Goal: Communication & Community: Answer question/provide support

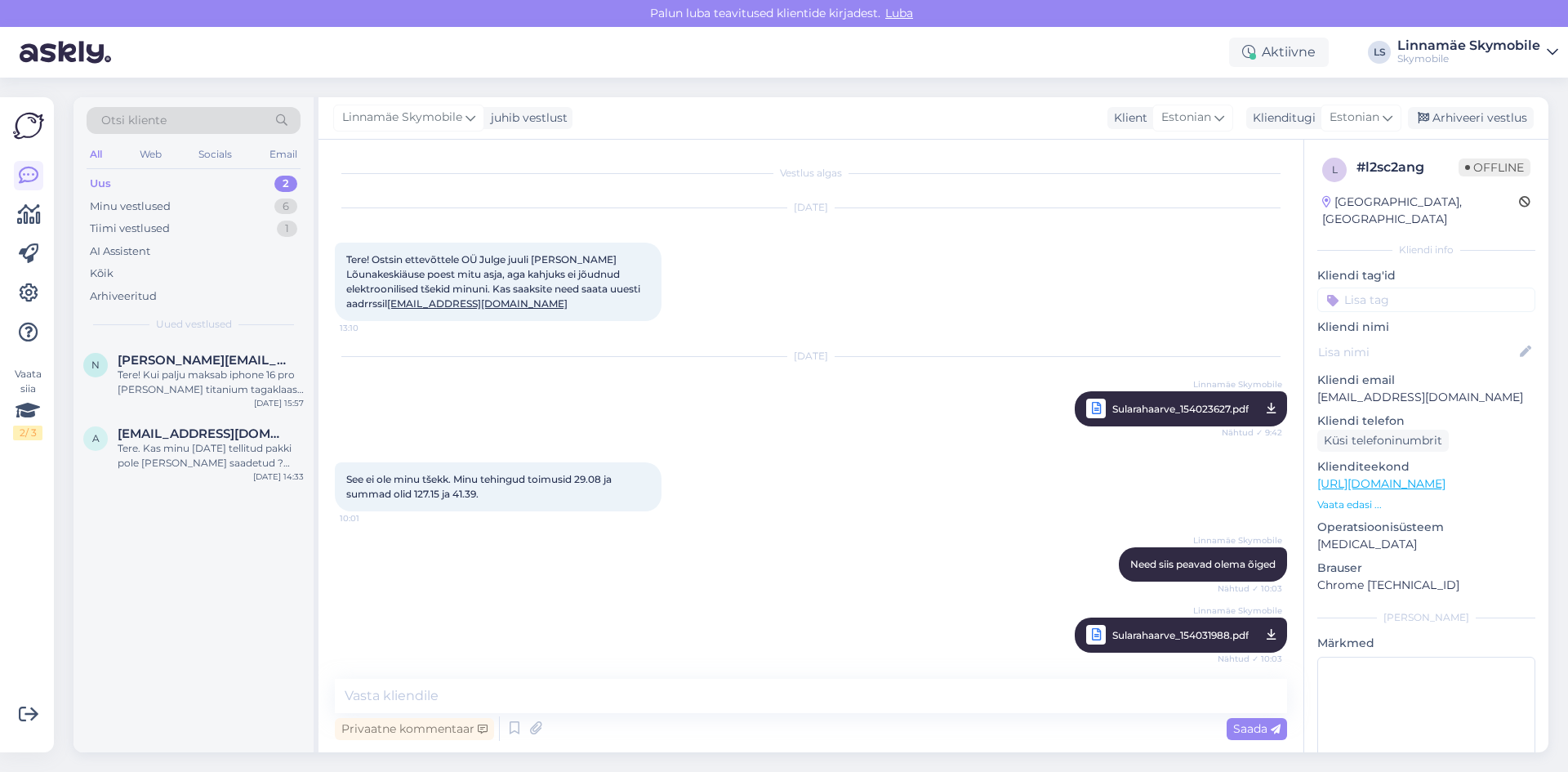
scroll to position [148, 0]
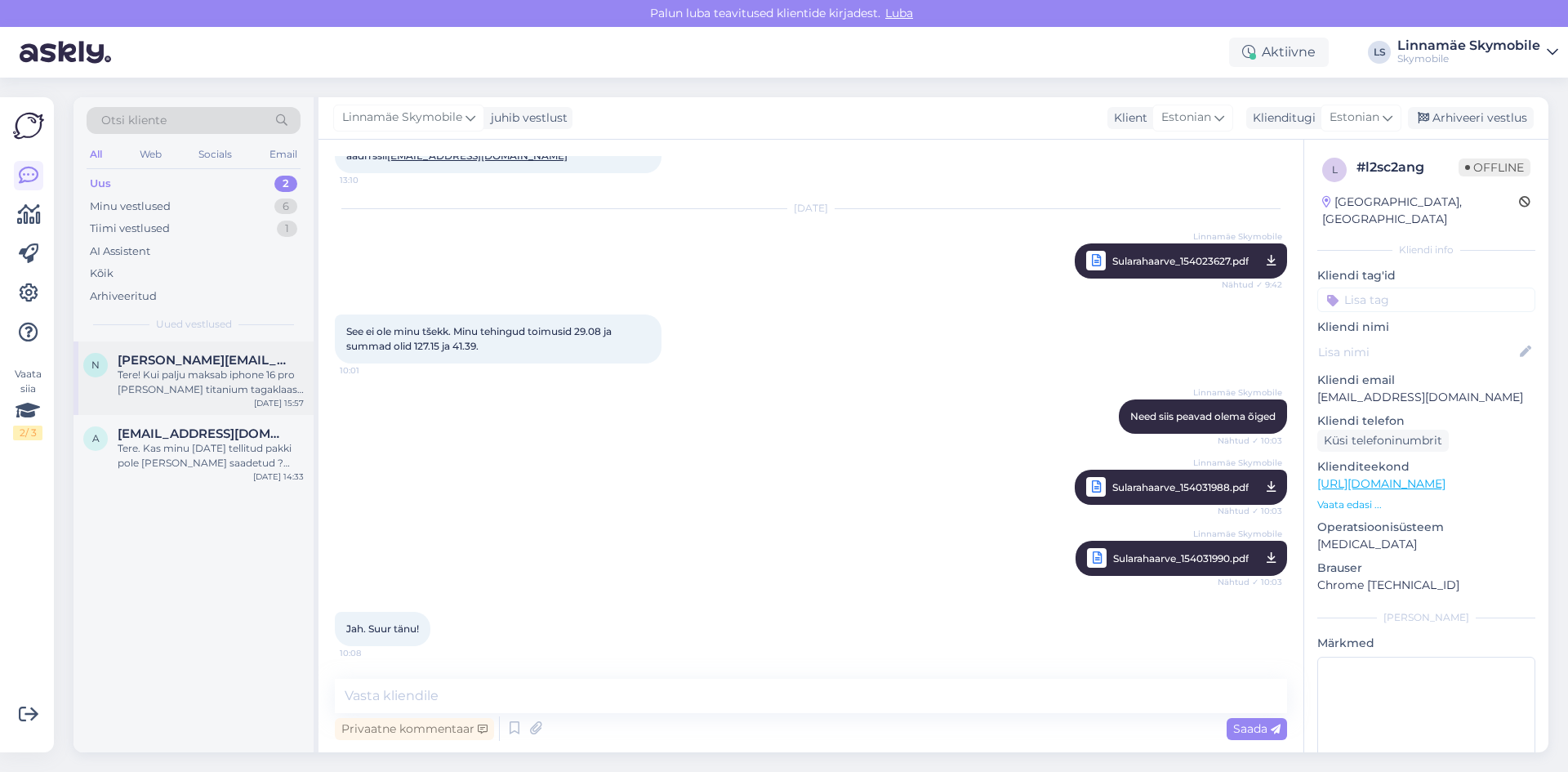
click at [269, 378] on div "Tere! Kui palju maksab iphone 16 pro [PERSON_NAME] titanium tagaklaasi vahetus?…" at bounding box center [211, 382] width 186 height 29
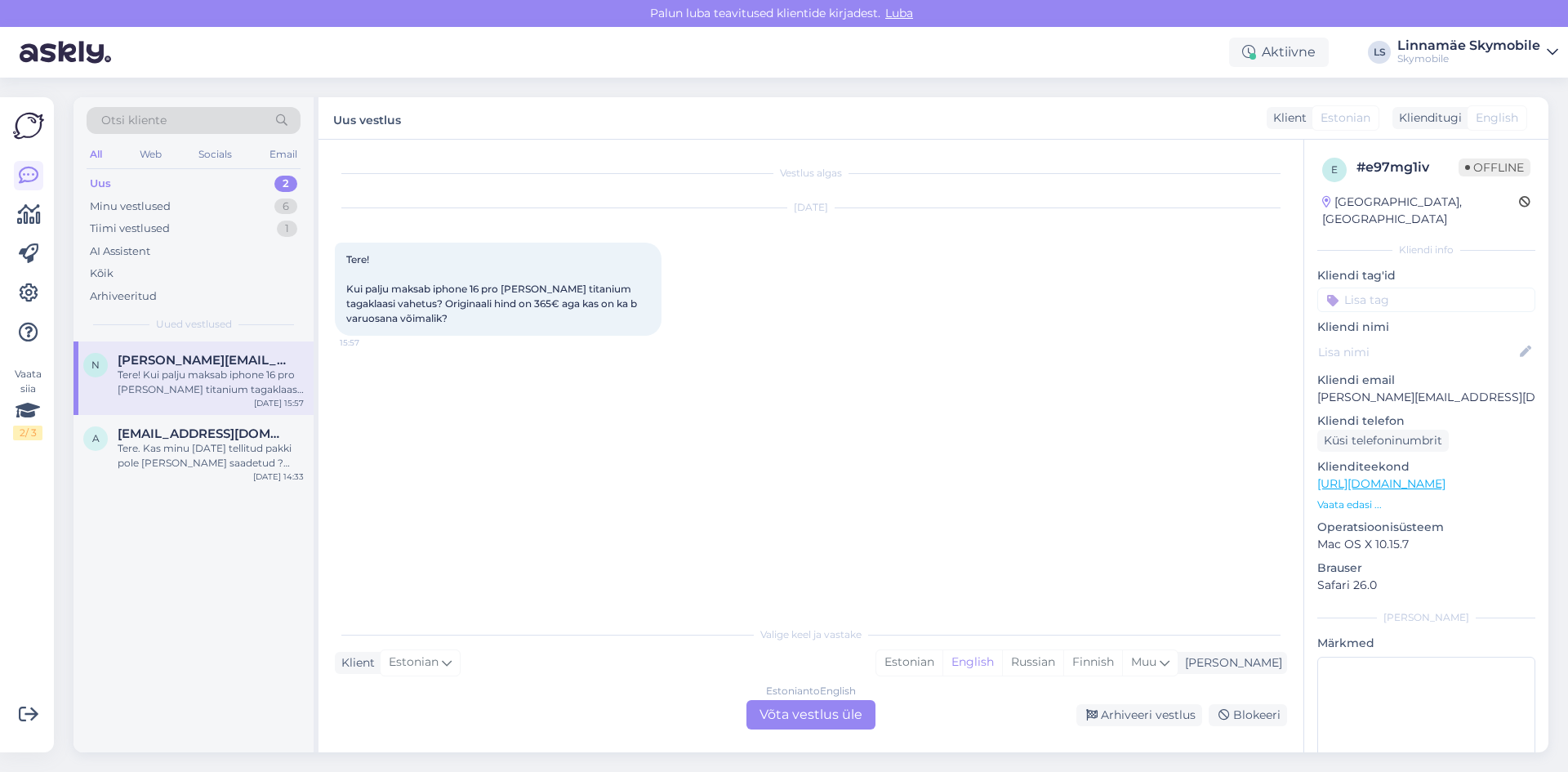
click at [274, 598] on div "n [PERSON_NAME][EMAIL_ADDRESS][DOMAIN_NAME] Tere! Kui palju maksab iphone 16 pr…" at bounding box center [194, 547] width 240 height 411
click at [275, 598] on div "n [PERSON_NAME][EMAIL_ADDRESS][DOMAIN_NAME] Tere! Kui palju maksab iphone 16 pr…" at bounding box center [194, 547] width 240 height 411
click at [152, 199] on div "Minu vestlused" at bounding box center [130, 206] width 81 height 16
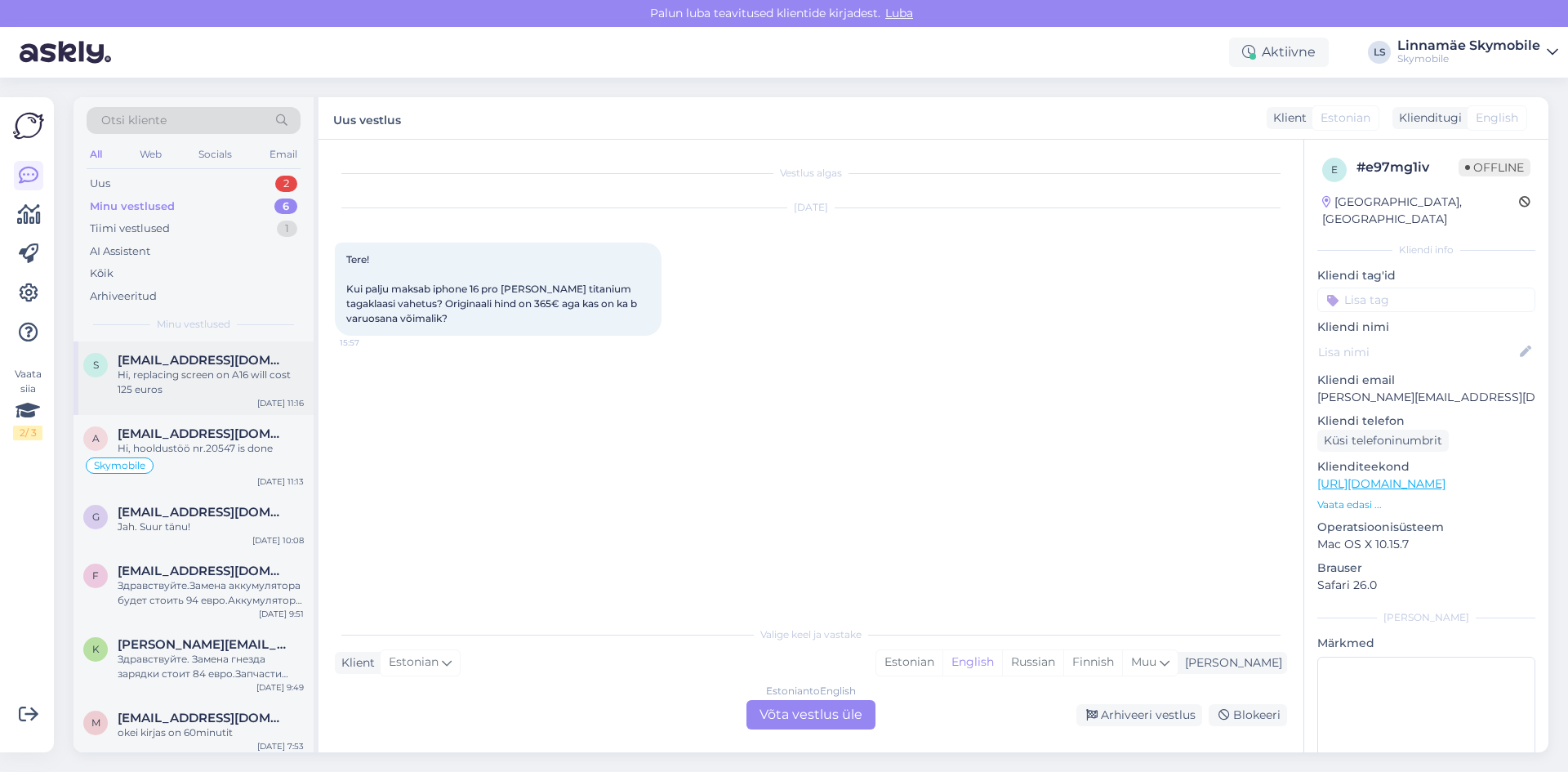
click at [229, 389] on div "Hi, replacing screen on A16 will cost 125 euros" at bounding box center [211, 382] width 186 height 29
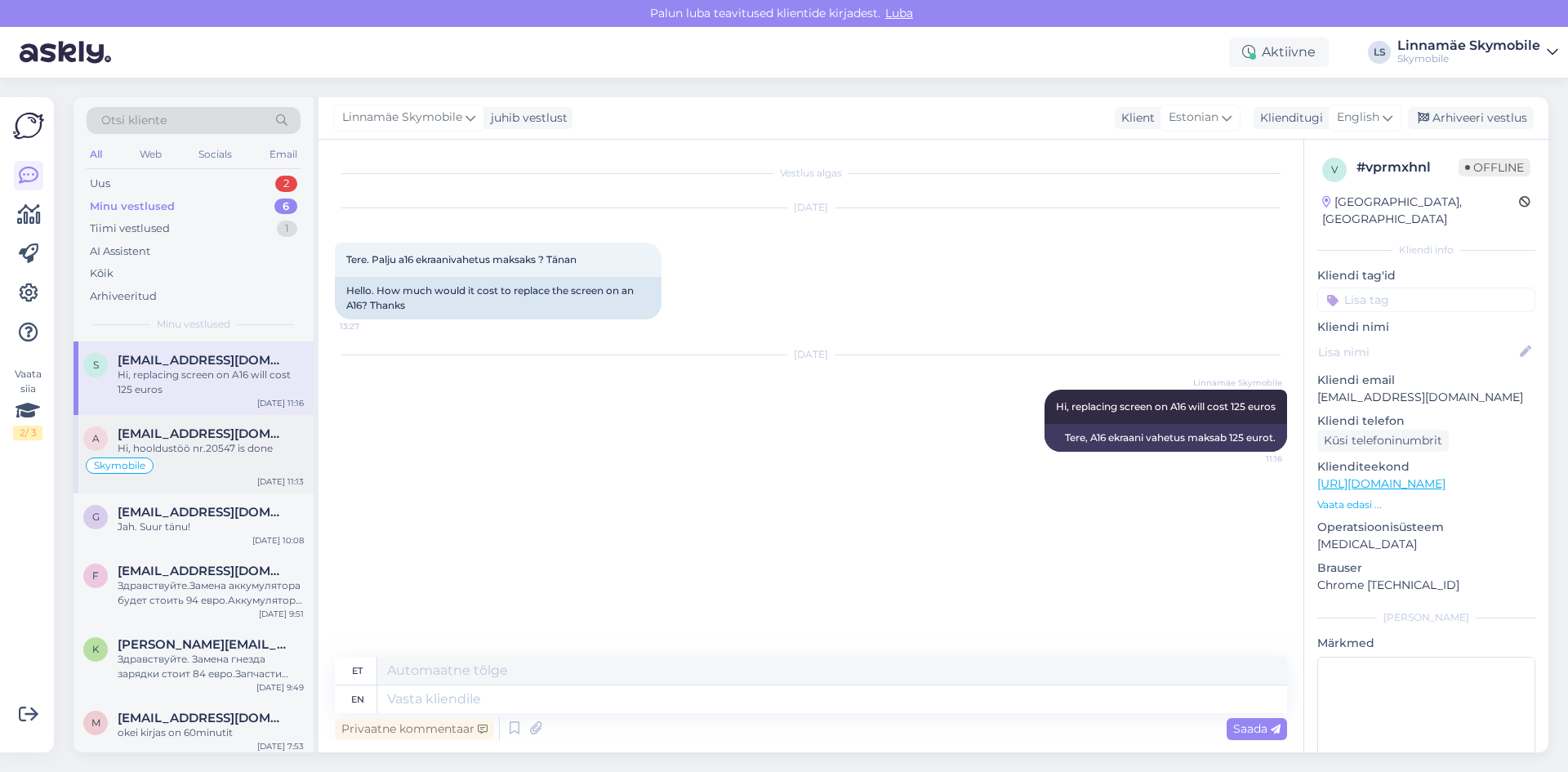
click at [180, 447] on div "Hi, hooldustöö nr.20547 is done" at bounding box center [211, 448] width 186 height 15
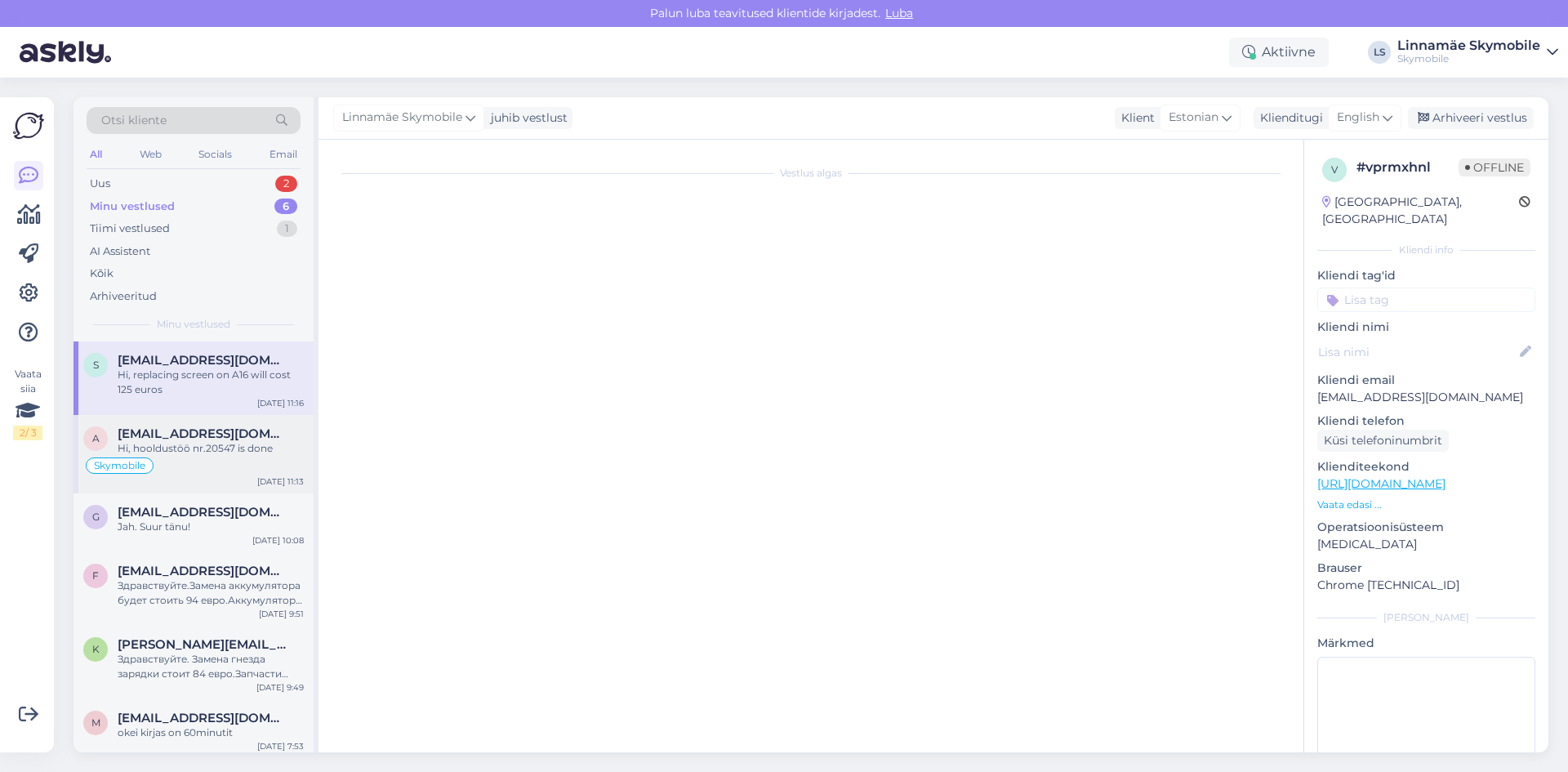
scroll to position [172, 0]
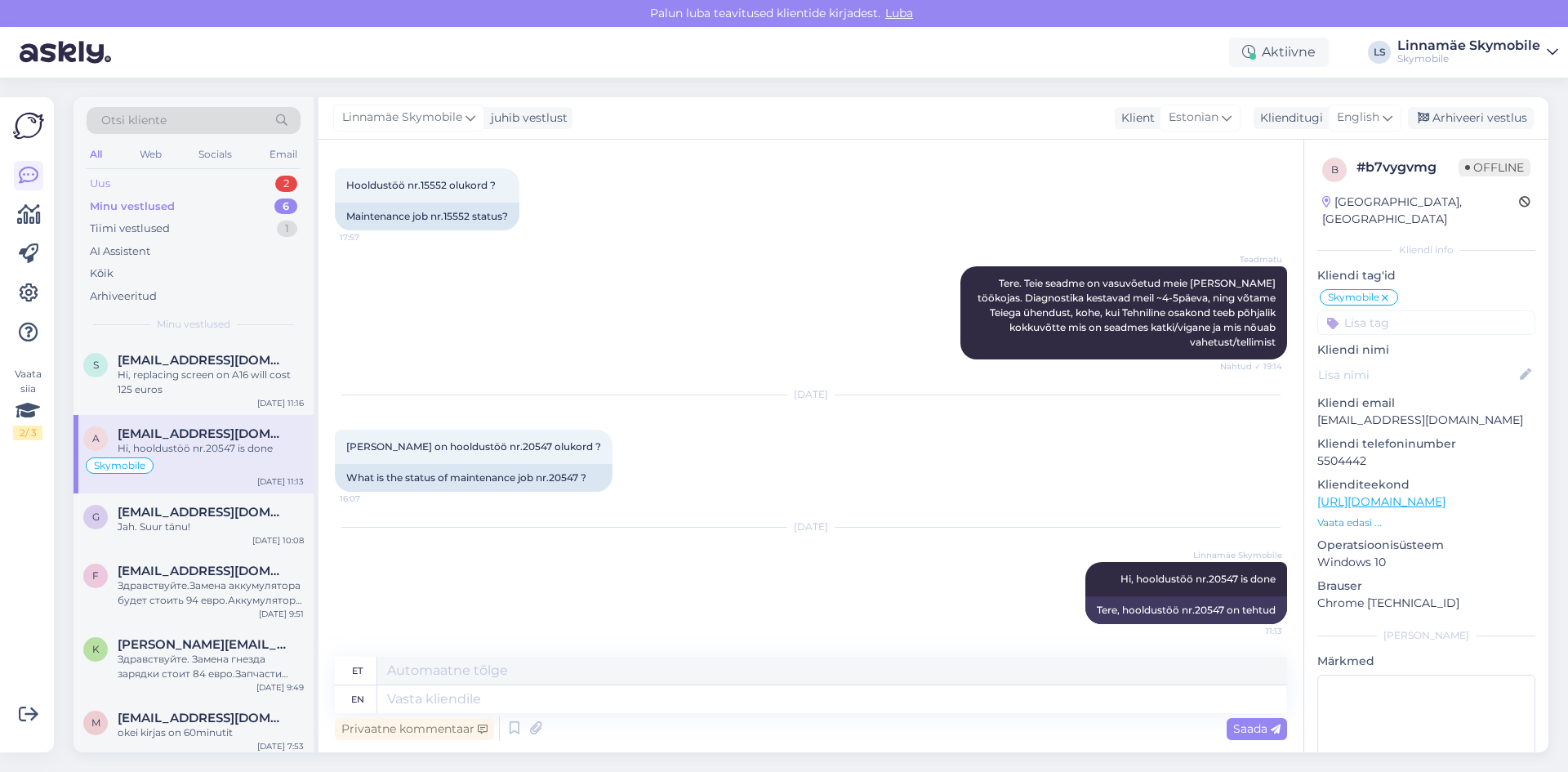
click at [170, 192] on div "Uus 2" at bounding box center [194, 183] width 214 height 23
